Goal: Complete application form

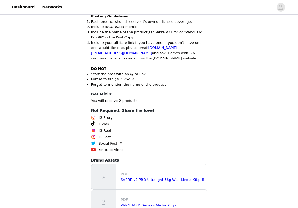
scroll to position [252, 0]
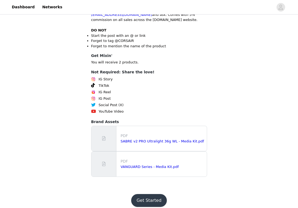
click at [153, 194] on button "Get Started" at bounding box center [149, 200] width 36 height 13
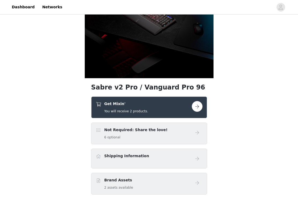
scroll to position [81, 0]
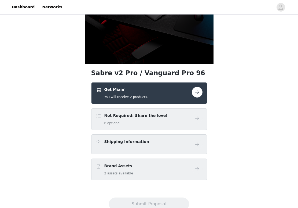
click at [199, 92] on button "button" at bounding box center [197, 92] width 11 height 11
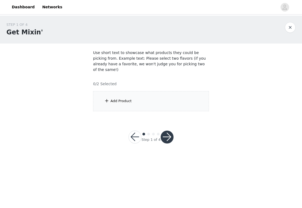
click at [111, 99] on div "Add Product" at bounding box center [151, 101] width 116 height 20
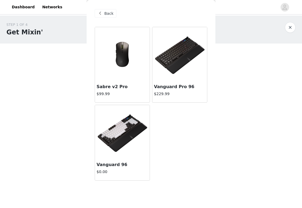
click at [118, 64] on img at bounding box center [123, 54] width 54 height 54
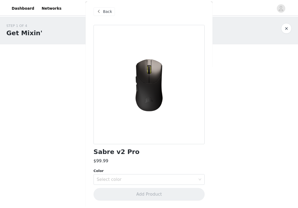
scroll to position [3, 0]
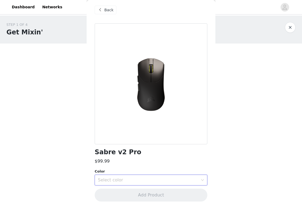
click at [154, 185] on div "Select color" at bounding box center [149, 180] width 103 height 10
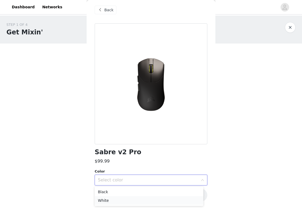
click at [128, 200] on li "White" at bounding box center [149, 200] width 109 height 9
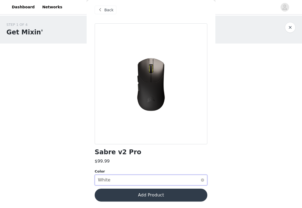
click at [148, 178] on div "Select color White" at bounding box center [149, 180] width 103 height 10
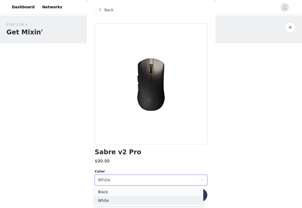
click at [132, 190] on li "Black" at bounding box center [149, 191] width 109 height 9
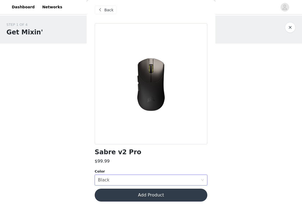
click at [156, 196] on button "Add Product" at bounding box center [151, 194] width 113 height 13
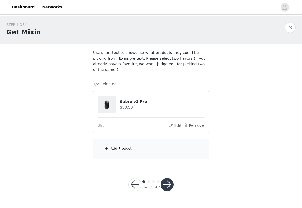
click at [167, 180] on button "button" at bounding box center [167, 184] width 13 height 13
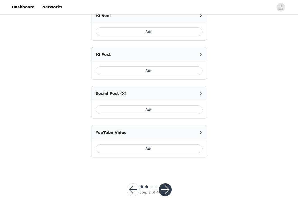
scroll to position [257, 0]
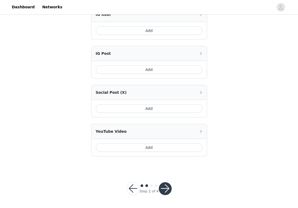
click at [168, 188] on button "button" at bounding box center [165, 188] width 13 height 13
click at [167, 188] on button "button" at bounding box center [165, 188] width 13 height 13
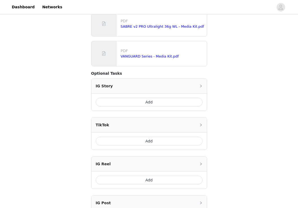
scroll to position [16, 0]
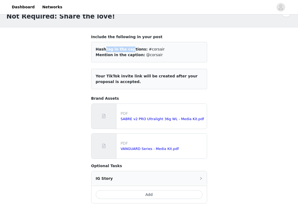
drag, startPoint x: 104, startPoint y: 50, endPoint x: 136, endPoint y: 53, distance: 32.1
click at [128, 50] on span "Hashtag in the captions:" at bounding box center [122, 49] width 52 height 4
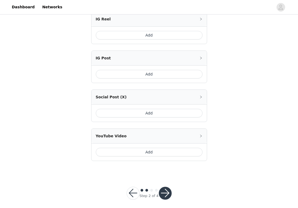
scroll to position [257, 0]
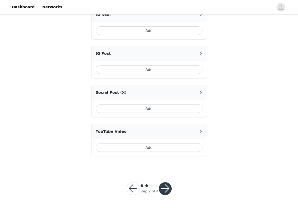
click at [200, 130] on icon "icon: right" at bounding box center [201, 131] width 3 height 3
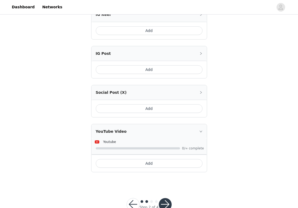
click at [200, 130] on icon "icon: right" at bounding box center [201, 131] width 3 height 3
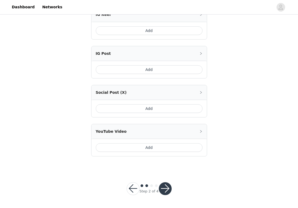
scroll to position [231, 0]
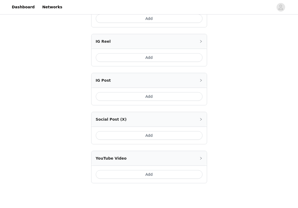
click at [201, 123] on div "Social Post (X)" at bounding box center [149, 119] width 115 height 14
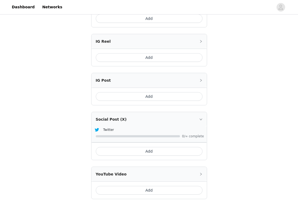
click at [202, 118] on icon "icon: right" at bounding box center [201, 119] width 3 height 3
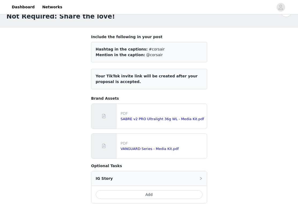
scroll to position [54, 0]
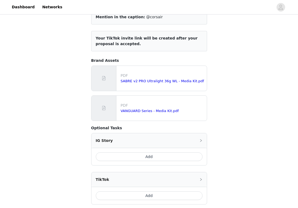
click at [132, 68] on div "PDF SABRE v2 PRO Ultralight 36g WL - Media Kit.pdf" at bounding box center [149, 78] width 115 height 25
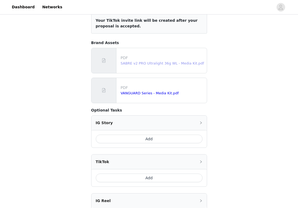
scroll to position [257, 0]
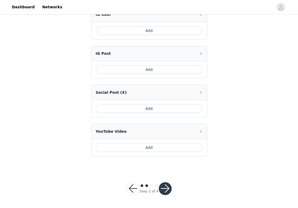
click at [166, 188] on button "button" at bounding box center [165, 188] width 13 height 13
click at [134, 190] on button "button" at bounding box center [133, 188] width 13 height 13
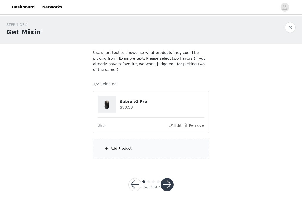
click at [168, 180] on button "button" at bounding box center [167, 184] width 13 height 13
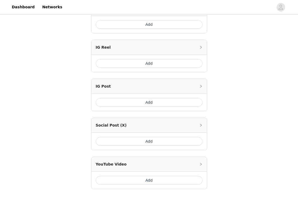
scroll to position [257, 0]
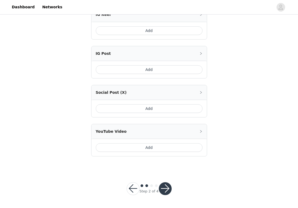
click at [169, 181] on div "Step 2 of 4" at bounding box center [149, 189] width 58 height 26
click at [166, 186] on button "button" at bounding box center [165, 188] width 13 height 13
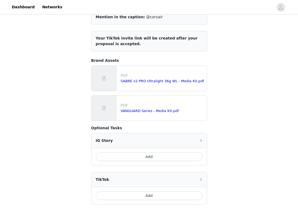
scroll to position [0, 0]
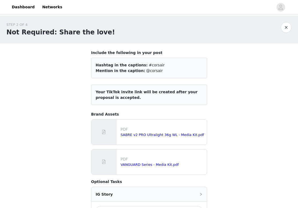
click at [287, 28] on button "button" at bounding box center [286, 27] width 11 height 11
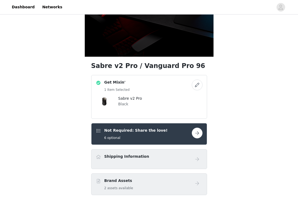
scroll to position [67, 0]
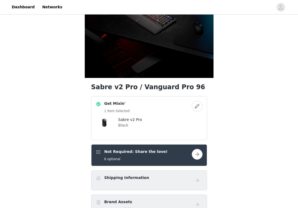
click at [197, 155] on button "button" at bounding box center [197, 154] width 11 height 11
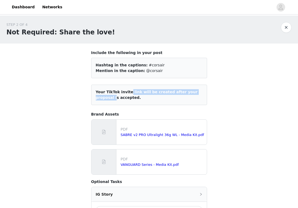
drag, startPoint x: 106, startPoint y: 92, endPoint x: 173, endPoint y: 89, distance: 67.8
click at [173, 89] on article "Your TikTok invite link will be created after your proposal is accepted." at bounding box center [149, 95] width 116 height 20
click at [137, 72] on div "Mention in the caption: @corsair" at bounding box center [149, 71] width 107 height 6
click at [146, 72] on span "@corsair" at bounding box center [154, 70] width 17 height 4
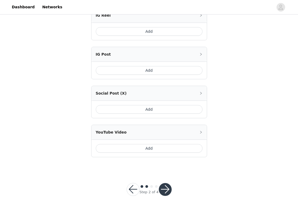
scroll to position [257, 0]
click at [203, 94] on div "Social Post (X)" at bounding box center [149, 92] width 115 height 14
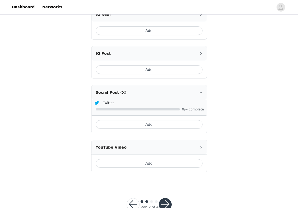
click at [182, 125] on button "Add" at bounding box center [149, 124] width 107 height 9
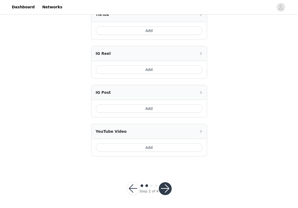
scroll to position [281, 0]
click at [180, 111] on button "Add" at bounding box center [149, 108] width 107 height 9
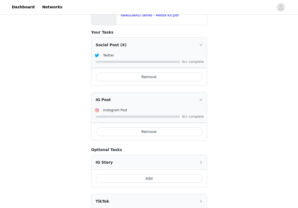
scroll to position [161, 0]
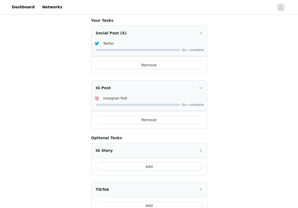
click at [165, 120] on button "Remove" at bounding box center [149, 119] width 107 height 9
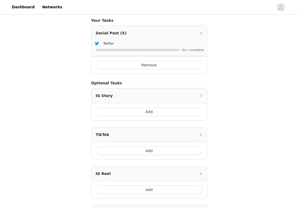
click at [169, 69] on button "Remove" at bounding box center [149, 65] width 107 height 9
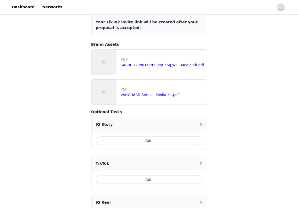
scroll to position [70, 0]
click at [155, 183] on button "Add" at bounding box center [149, 179] width 107 height 9
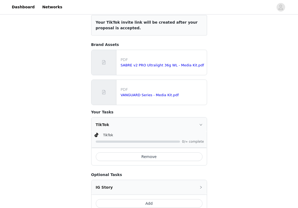
click at [175, 155] on button "Remove" at bounding box center [149, 156] width 107 height 9
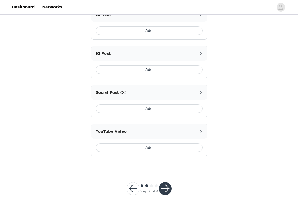
click at [151, 109] on button "Add" at bounding box center [149, 108] width 107 height 9
click at [167, 187] on button "button" at bounding box center [165, 188] width 13 height 13
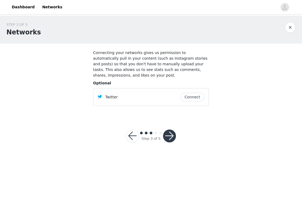
click at [194, 93] on button "Connect" at bounding box center [192, 97] width 24 height 9
click at [172, 123] on div "Step 3 of 5" at bounding box center [151, 136] width 63 height 26
click at [172, 129] on button "button" at bounding box center [169, 135] width 13 height 13
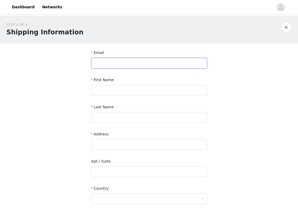
click at [139, 64] on input "text" at bounding box center [149, 63] width 116 height 11
type input "mendokusaiiow@gmail.com"
type input "m"
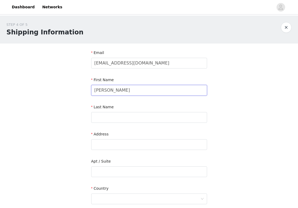
type input "Lucas"
type input "Haakansson"
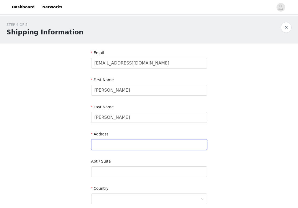
type input "9987 Ivy Patch Street"
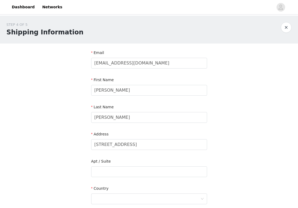
type input "Las Vegas"
type input "89183"
type input "4243888974"
click at [256, 137] on div "STEP 4 OF 5 Shipping Information Email mendokusaiiow@gmail.com First Name Lucas…" at bounding box center [149, 158] width 298 height 285
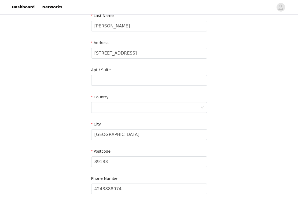
scroll to position [107, 0]
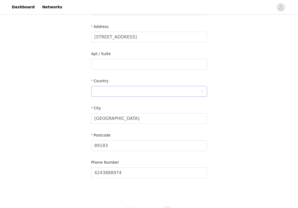
click at [147, 92] on div at bounding box center [148, 91] width 106 height 10
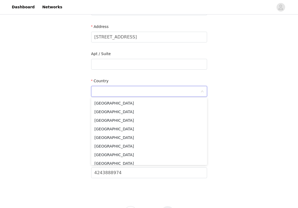
scroll to position [0, 0]
click at [120, 103] on li "United States" at bounding box center [149, 103] width 116 height 9
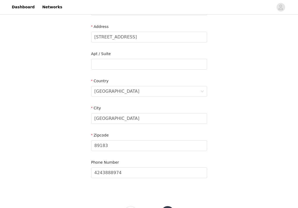
click at [263, 134] on div "STEP 4 OF 5 Shipping Information Email mendokusaiiow@gmail.com First Name Lucas…" at bounding box center [149, 50] width 298 height 285
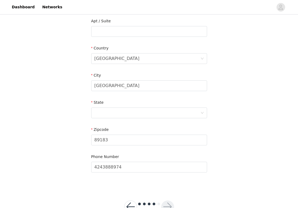
scroll to position [158, 0]
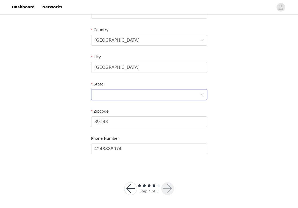
click at [181, 95] on div at bounding box center [148, 94] width 106 height 10
type input "Nevada"
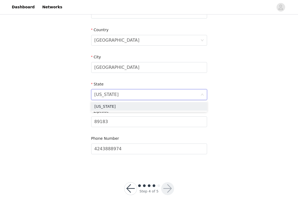
click at [263, 134] on div "STEP 4 OF 5 Shipping Information Email mendokusaiiow@gmail.com First Name Lucas…" at bounding box center [149, 13] width 298 height 312
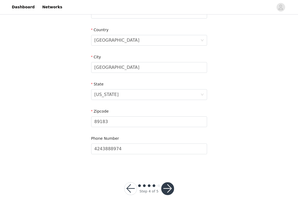
drag, startPoint x: 240, startPoint y: 164, endPoint x: 223, endPoint y: 179, distance: 22.3
click at [240, 165] on div "STEP 4 OF 5 Shipping Information Email mendokusaiiow@gmail.com First Name Lucas…" at bounding box center [149, 13] width 298 height 312
click at [167, 192] on button "button" at bounding box center [167, 188] width 13 height 13
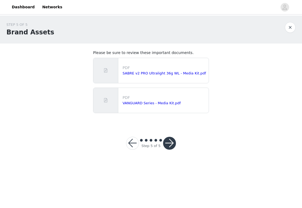
click at [167, 140] on button "button" at bounding box center [169, 143] width 13 height 13
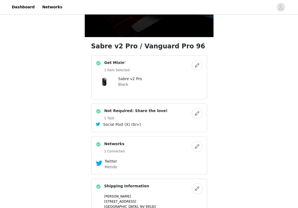
scroll to position [191, 0]
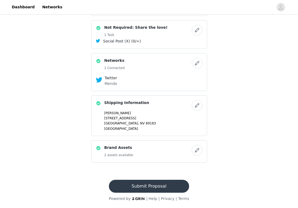
click at [158, 186] on button "Submit Proposal" at bounding box center [149, 186] width 80 height 13
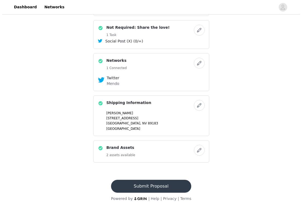
scroll to position [0, 0]
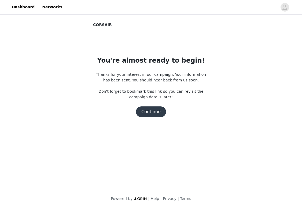
click at [153, 111] on button "Continue" at bounding box center [151, 111] width 30 height 11
